Goal: Task Accomplishment & Management: Use online tool/utility

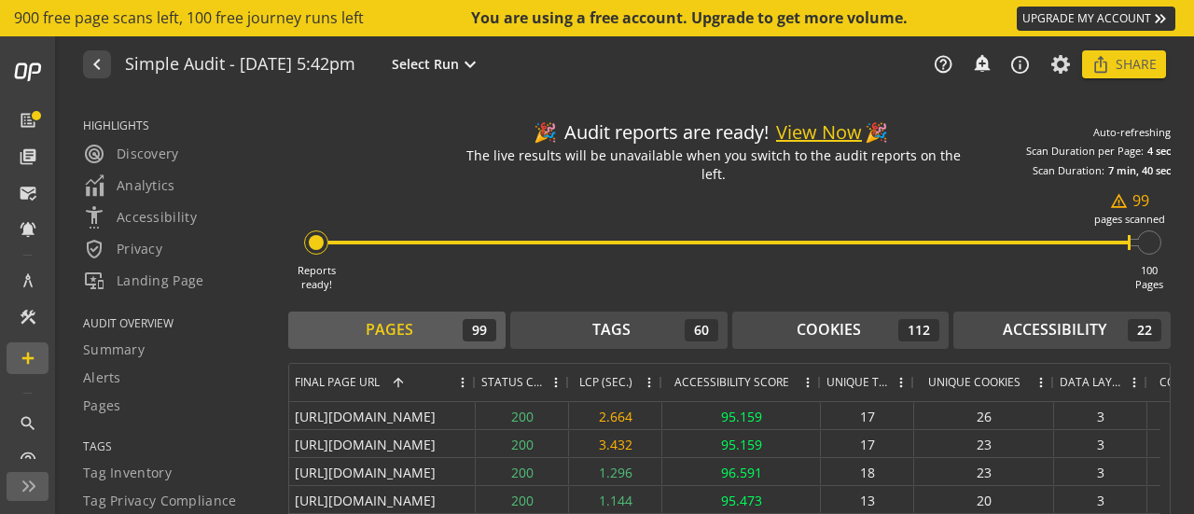
click at [812, 126] on button "View Now" at bounding box center [819, 132] width 86 height 27
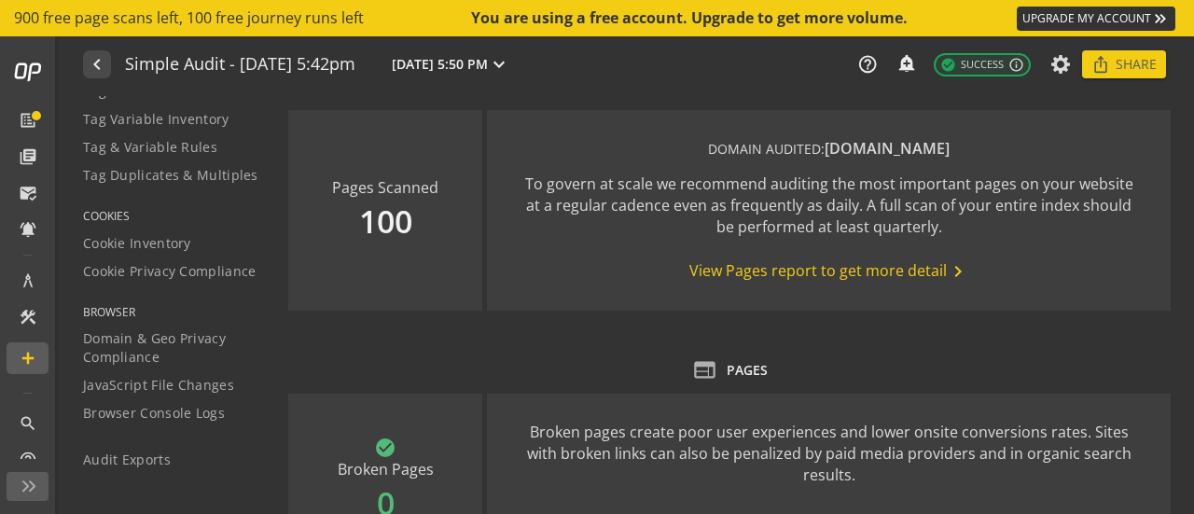
scroll to position [438, 0]
click at [169, 454] on div "Audit Exports" at bounding box center [174, 458] width 182 height 19
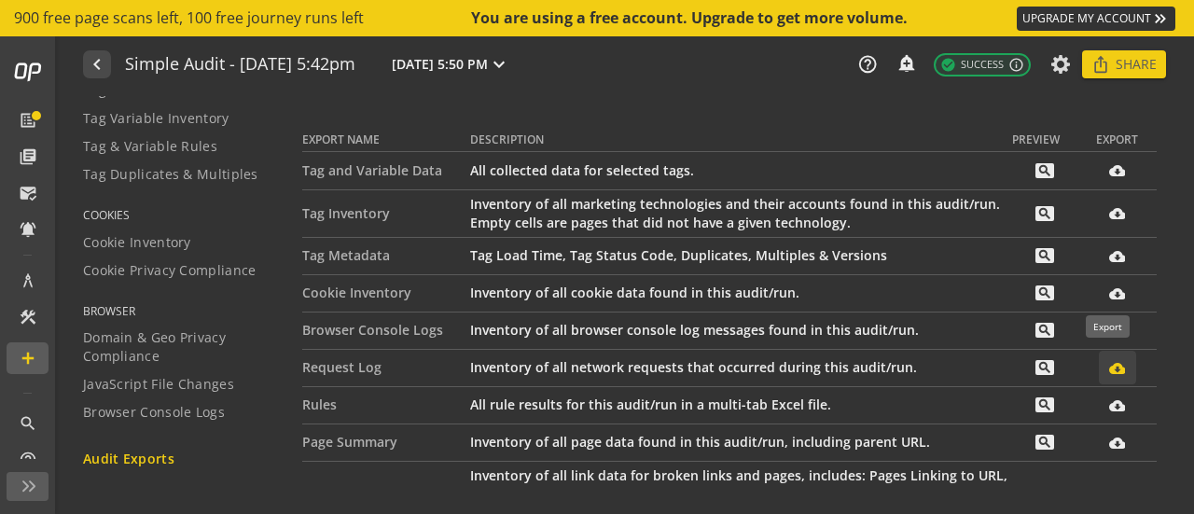
click at [1109, 372] on mat-icon "cloud_download_filled" at bounding box center [1117, 368] width 16 height 16
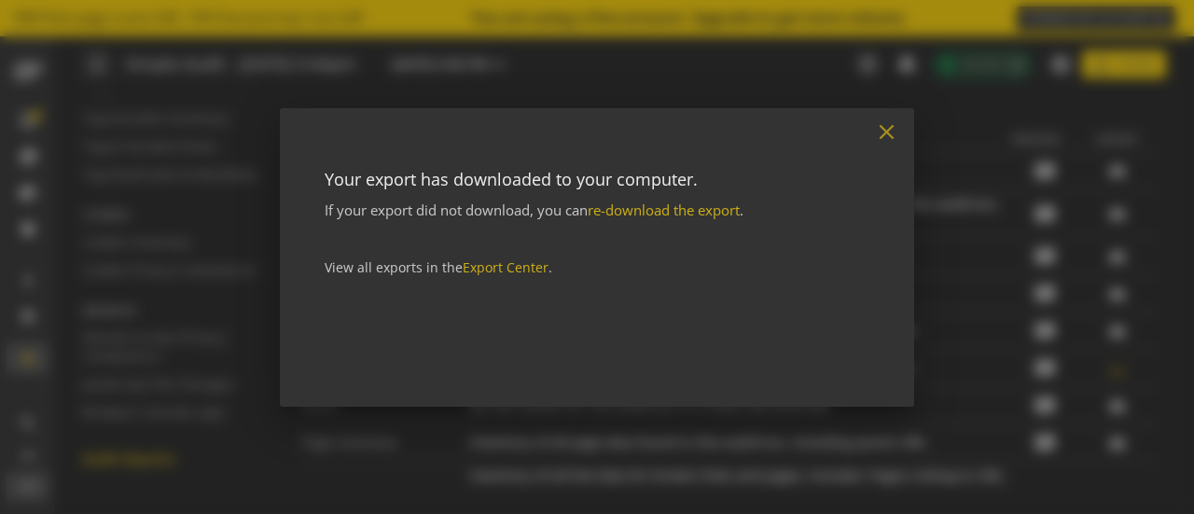
click at [888, 131] on mat-icon "close" at bounding box center [886, 131] width 25 height 25
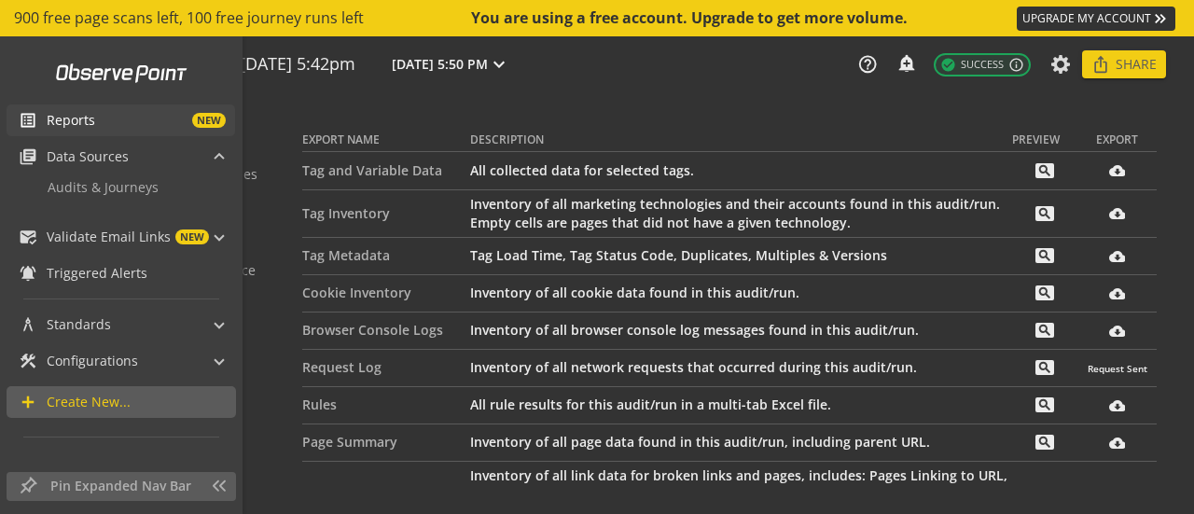
click at [62, 122] on span "Reports" at bounding box center [71, 120] width 48 height 19
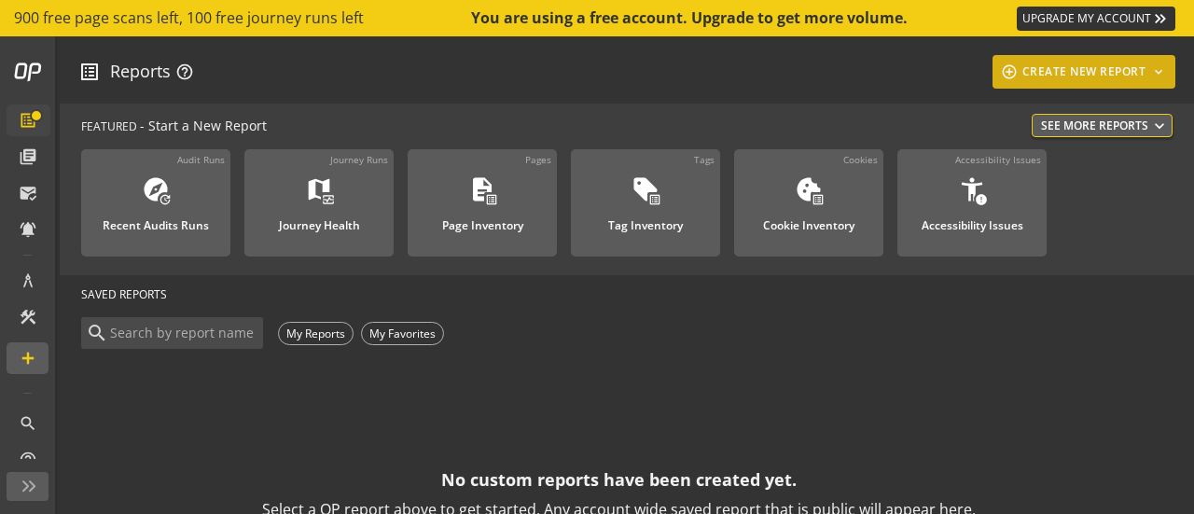
click at [1050, 79] on div "add_circle_outline CREATE NEW REPORT keyboard_arrow_down" at bounding box center [1084, 72] width 169 height 34
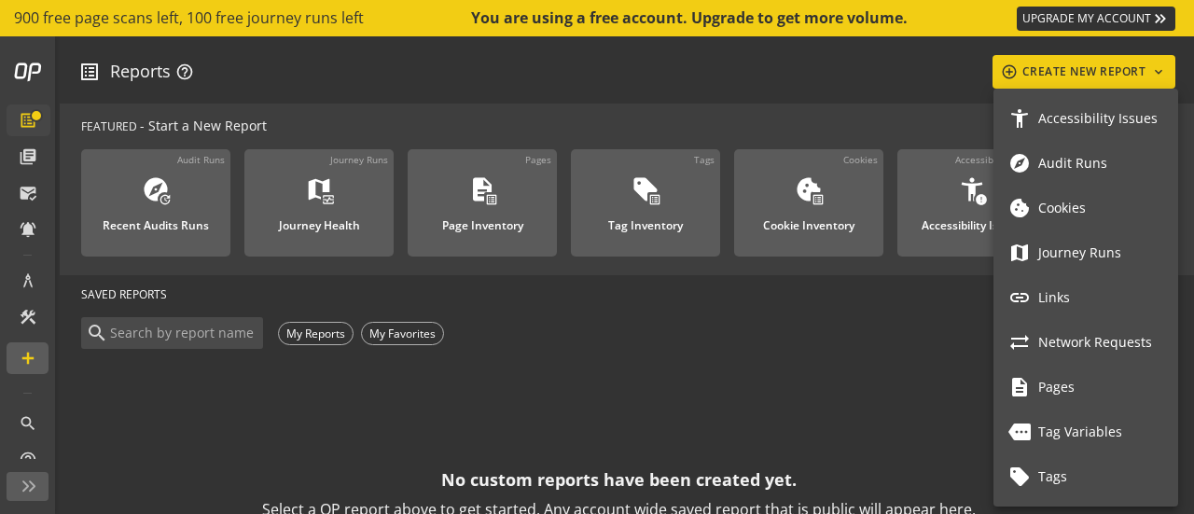
click at [1028, 173] on mat-icon "explore" at bounding box center [1019, 163] width 22 height 22
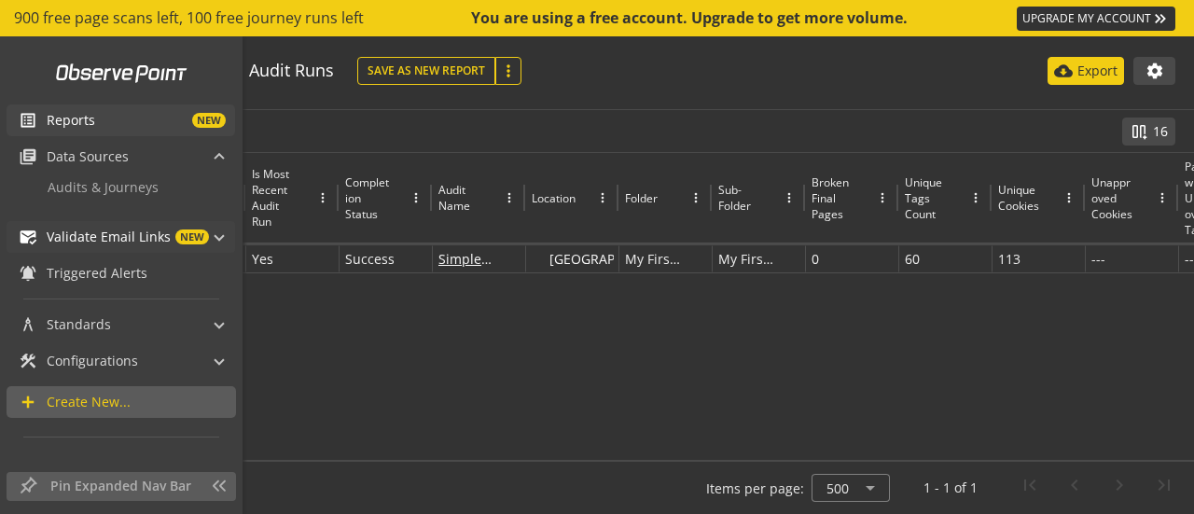
scroll to position [173, 0]
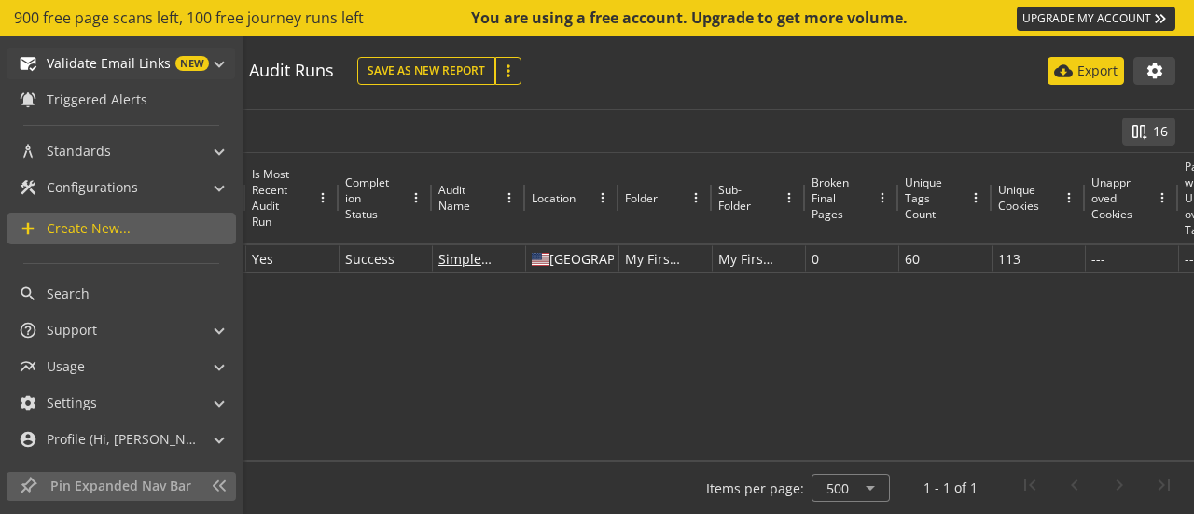
click at [61, 228] on span "Create New..." at bounding box center [89, 228] width 84 height 19
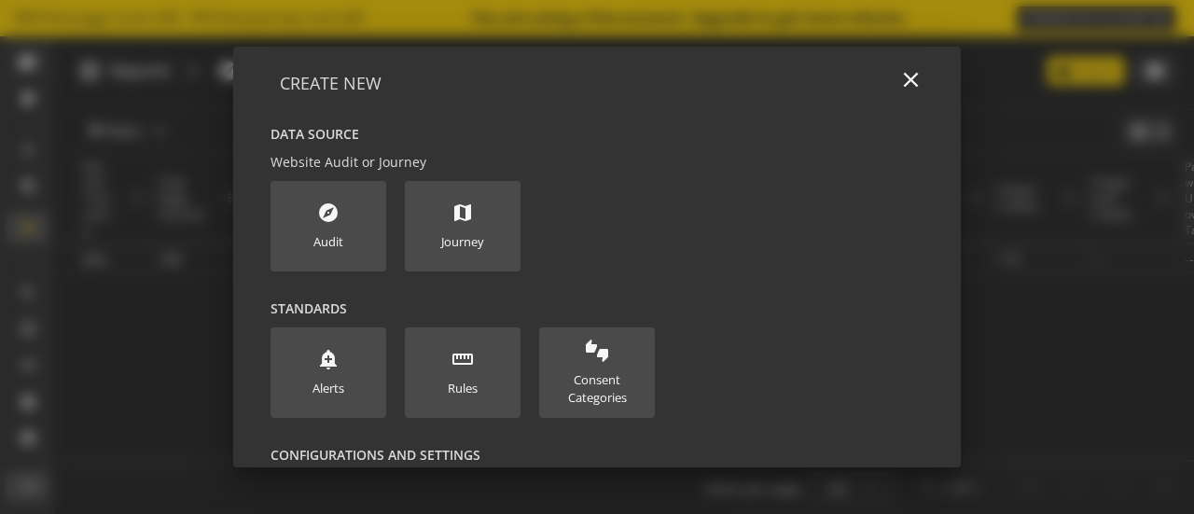
scroll to position [131, 0]
click at [320, 247] on div "Audit" at bounding box center [328, 242] width 30 height 18
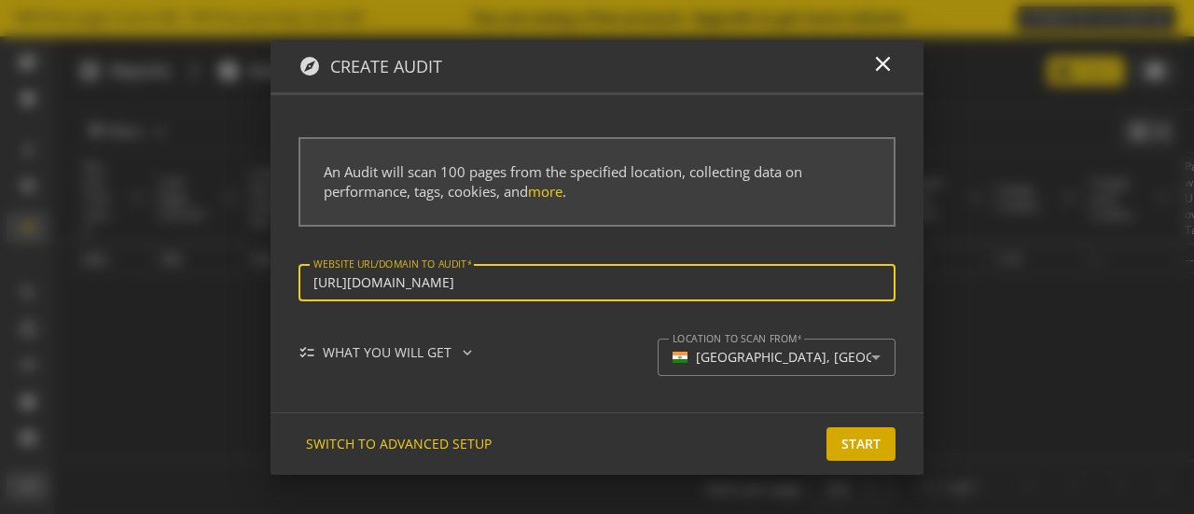
type input "[URL][DOMAIN_NAME]"
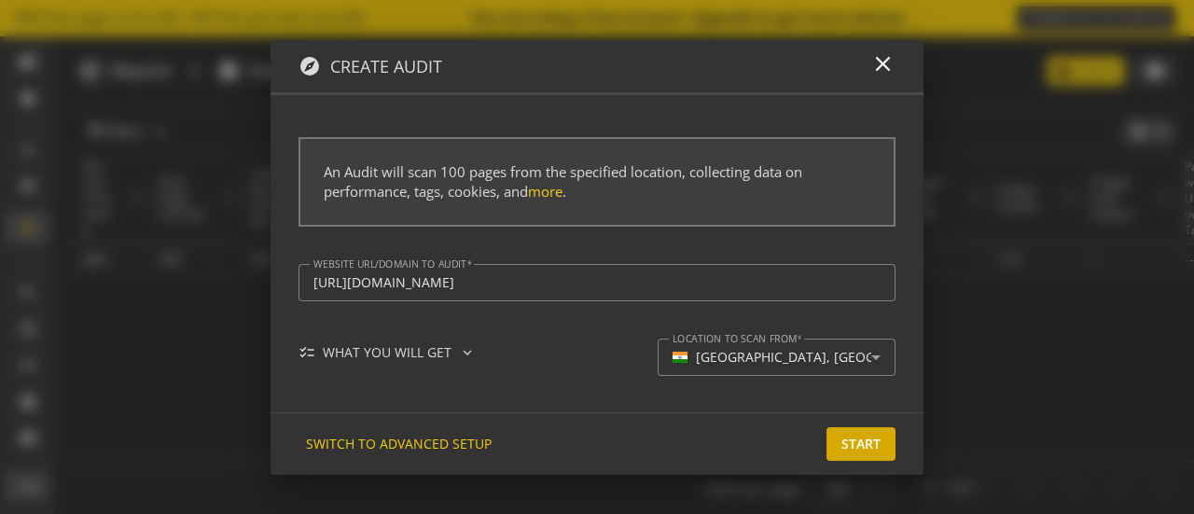
click at [871, 455] on span "Start" at bounding box center [860, 444] width 39 height 34
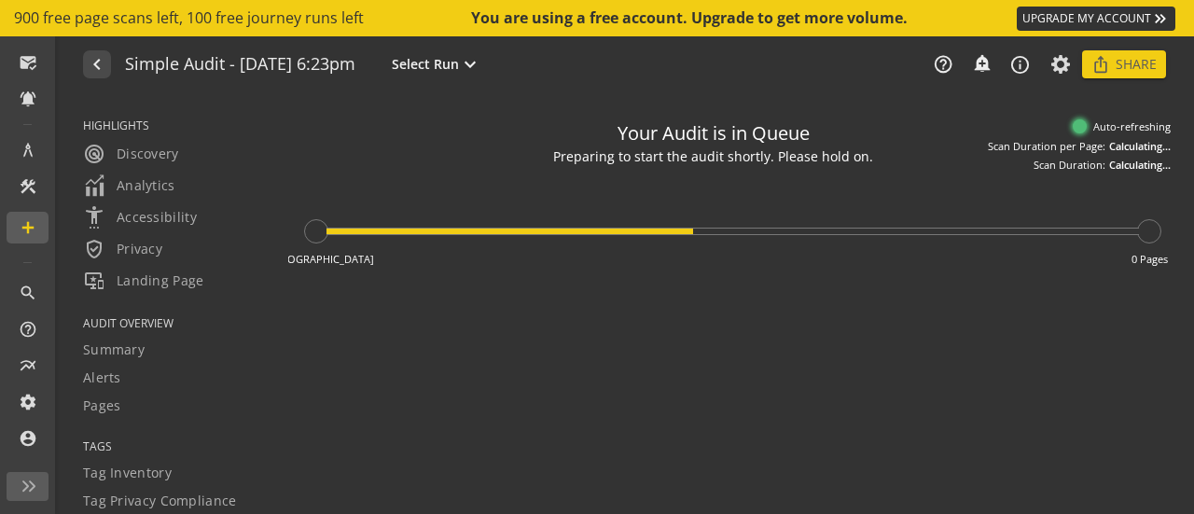
type textarea "Notes can include: -a description of what this audit is validating -changes in …"
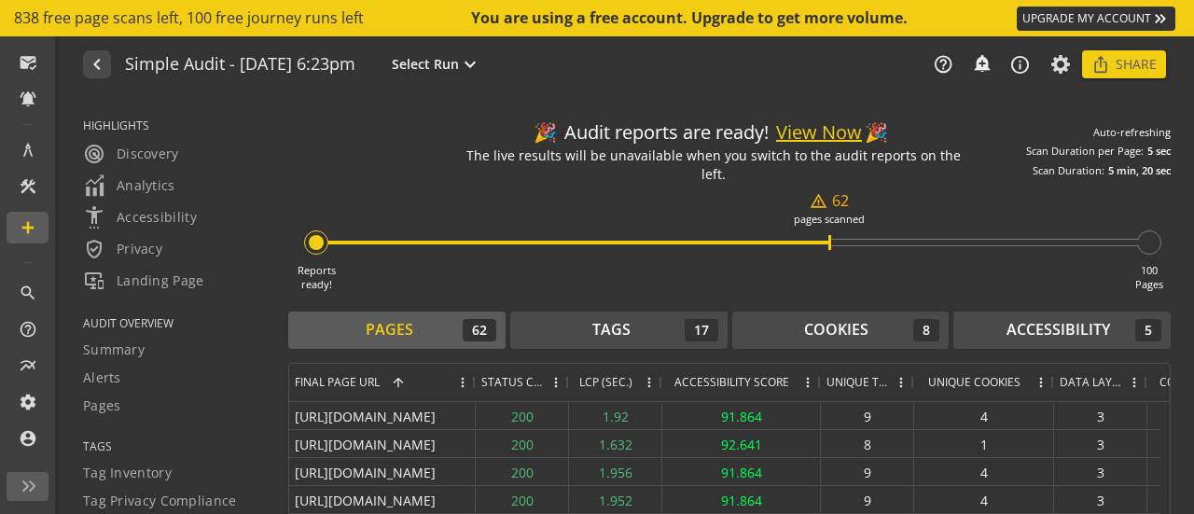
click at [817, 135] on button "View Now" at bounding box center [819, 132] width 86 height 27
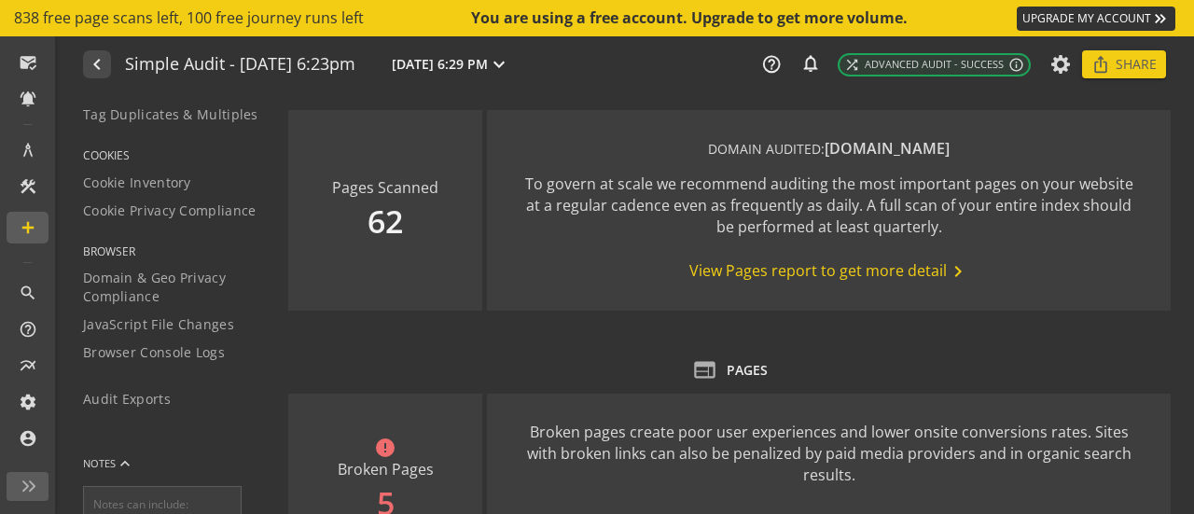
scroll to position [500, 0]
click at [126, 399] on span "Audit Exports" at bounding box center [127, 397] width 88 height 19
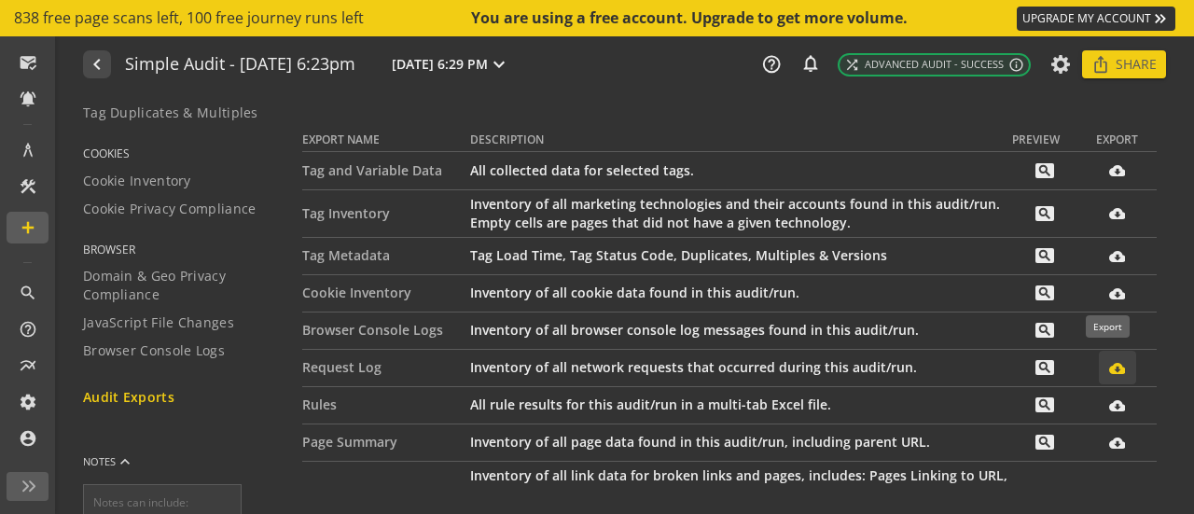
click at [1109, 366] on mat-icon "cloud_download_filled" at bounding box center [1117, 368] width 16 height 16
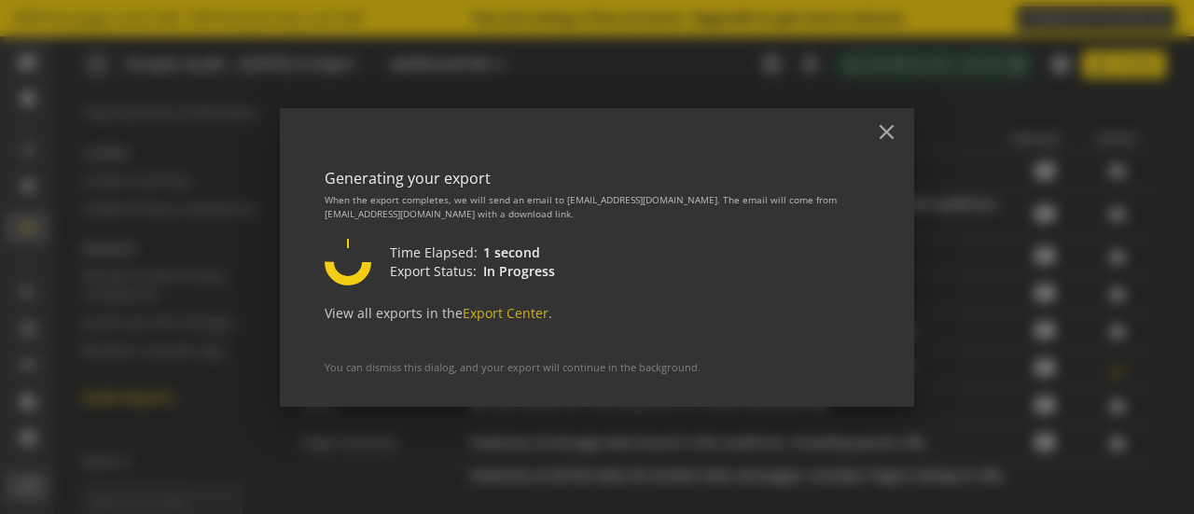
click at [1104, 366] on div at bounding box center [597, 257] width 1194 height 514
